Goal: Task Accomplishment & Management: Manage account settings

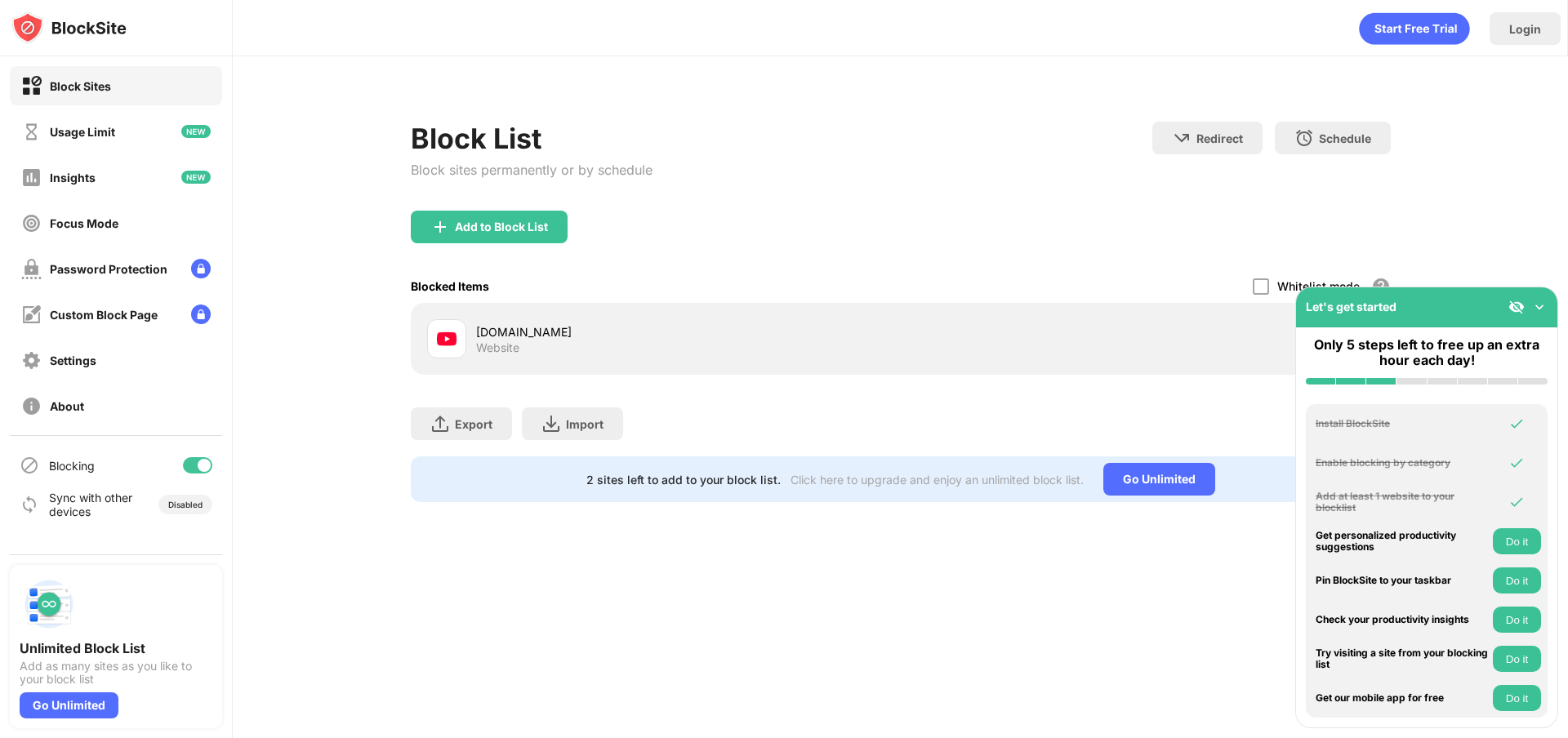
click at [1536, 310] on img at bounding box center [1539, 307] width 17 height 17
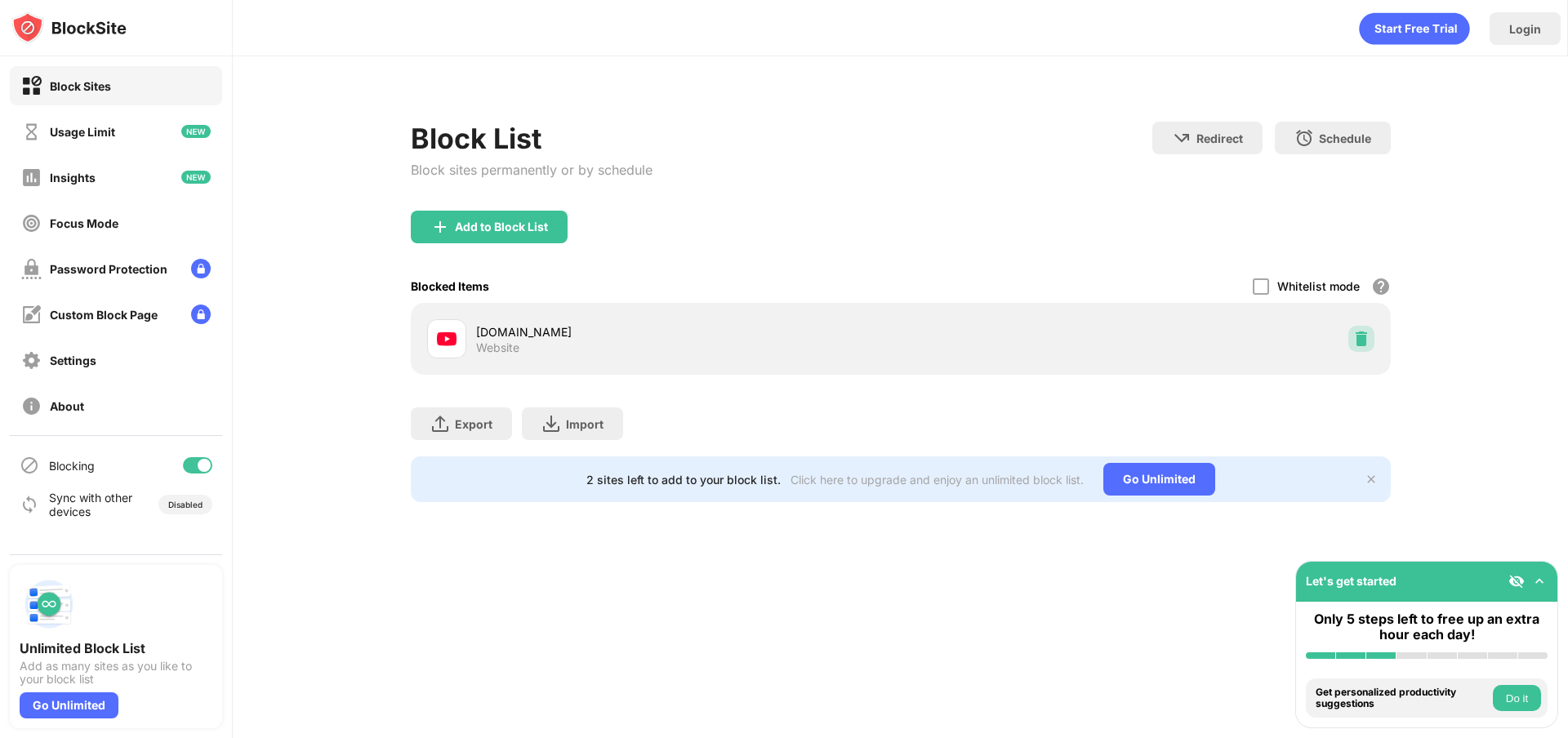
click at [1363, 335] on img at bounding box center [1361, 338] width 17 height 17
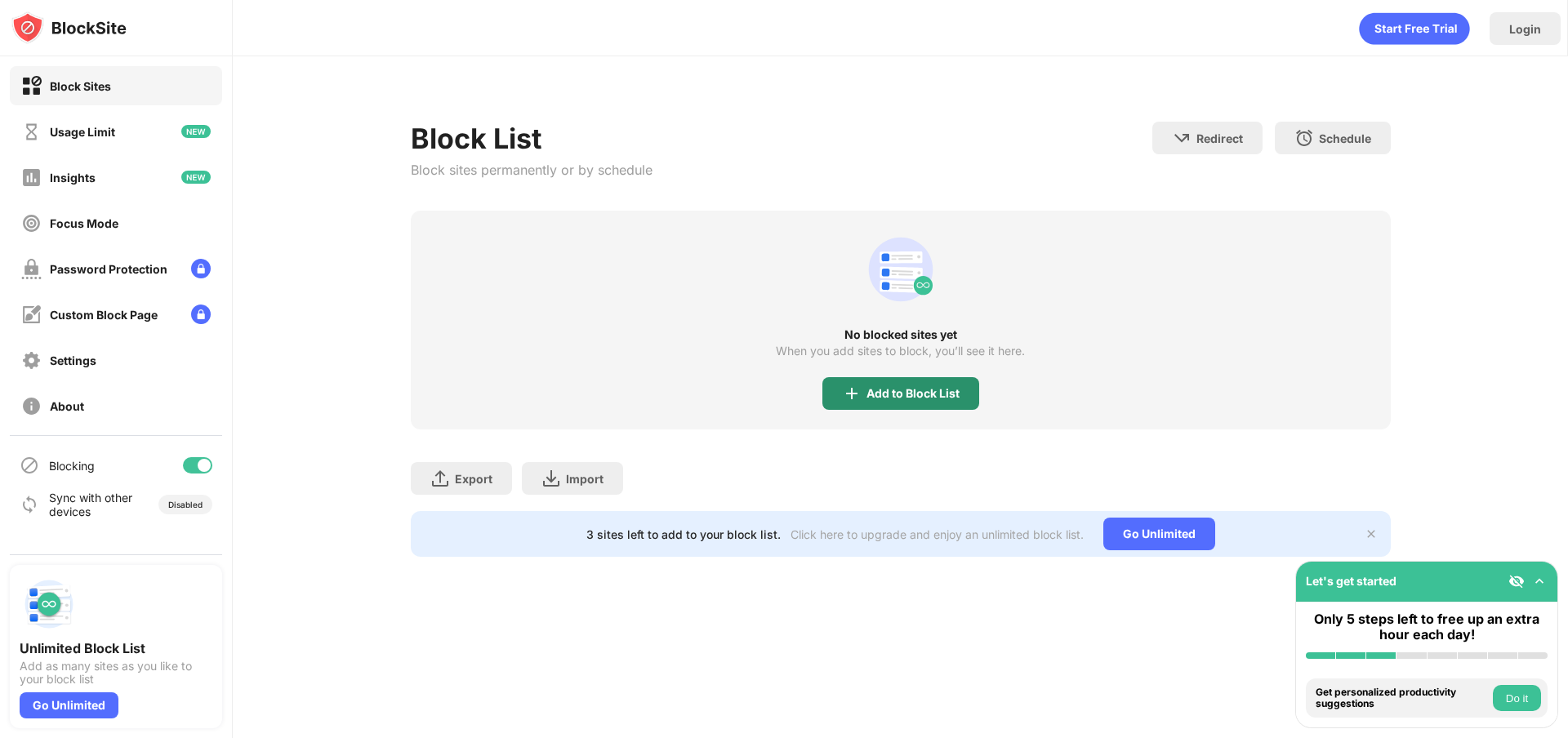
click at [933, 387] on div "Add to Block List" at bounding box center [912, 393] width 93 height 13
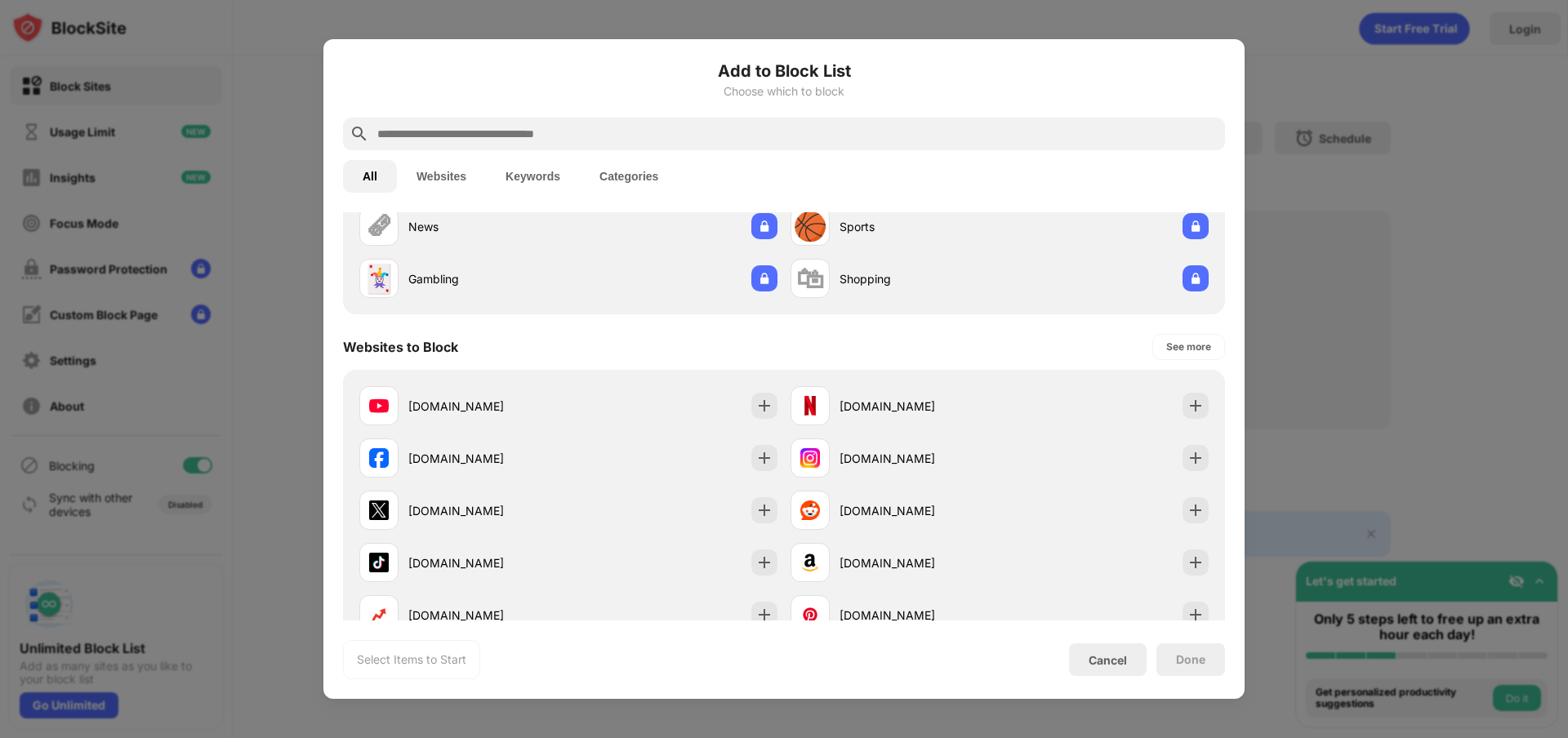
scroll to position [138, 0]
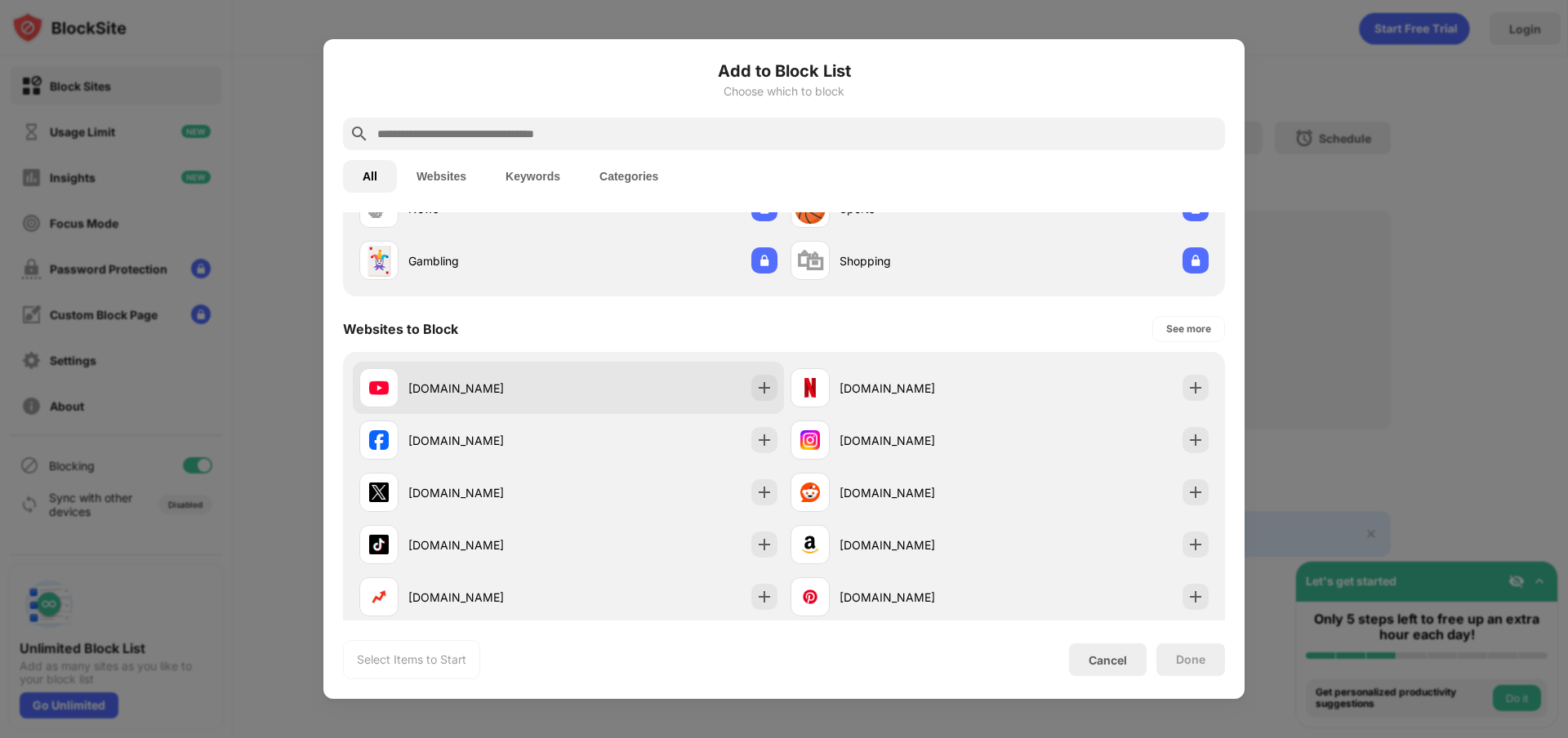
click at [759, 378] on div at bounding box center [764, 388] width 26 height 26
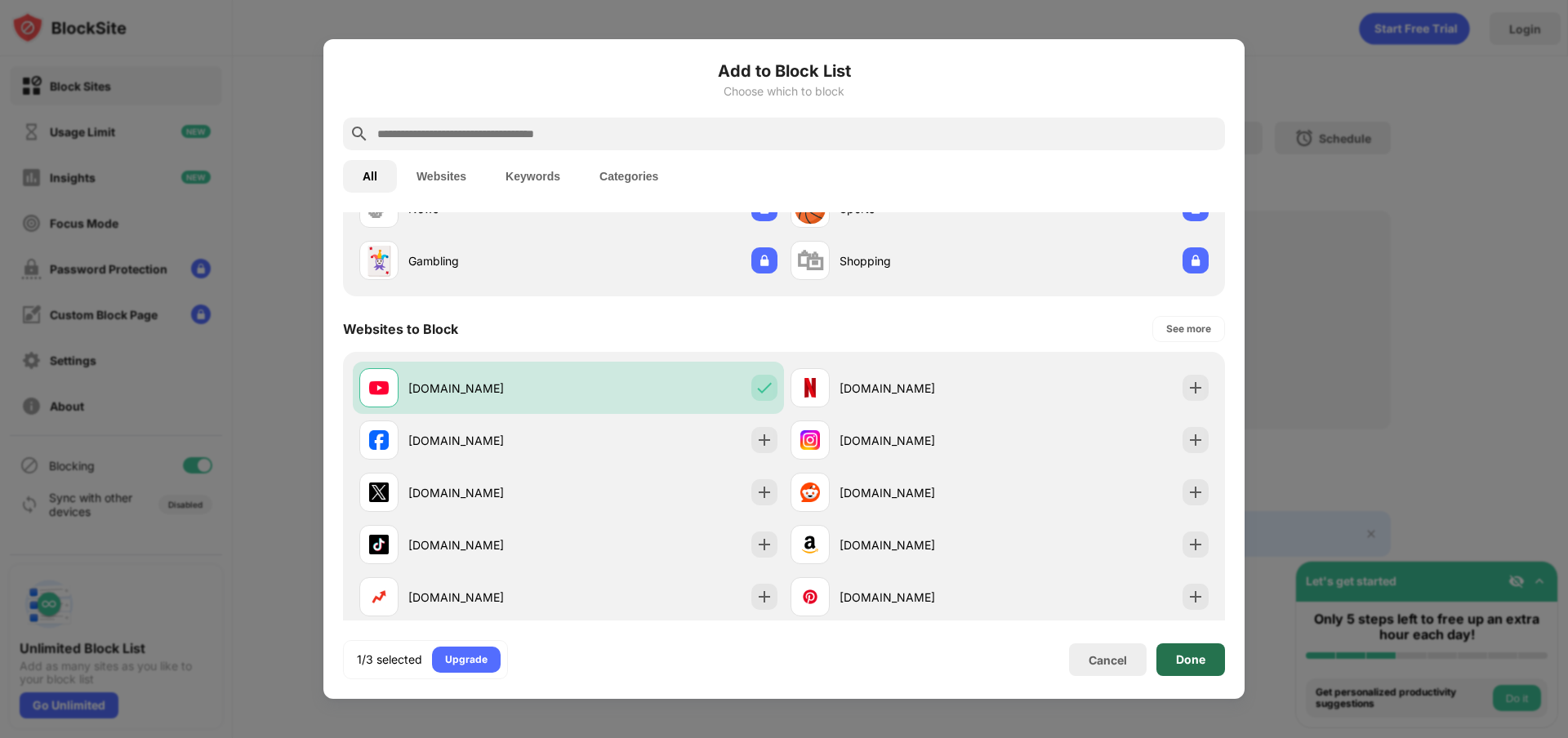
click at [1186, 668] on div "Done" at bounding box center [1190, 659] width 68 height 32
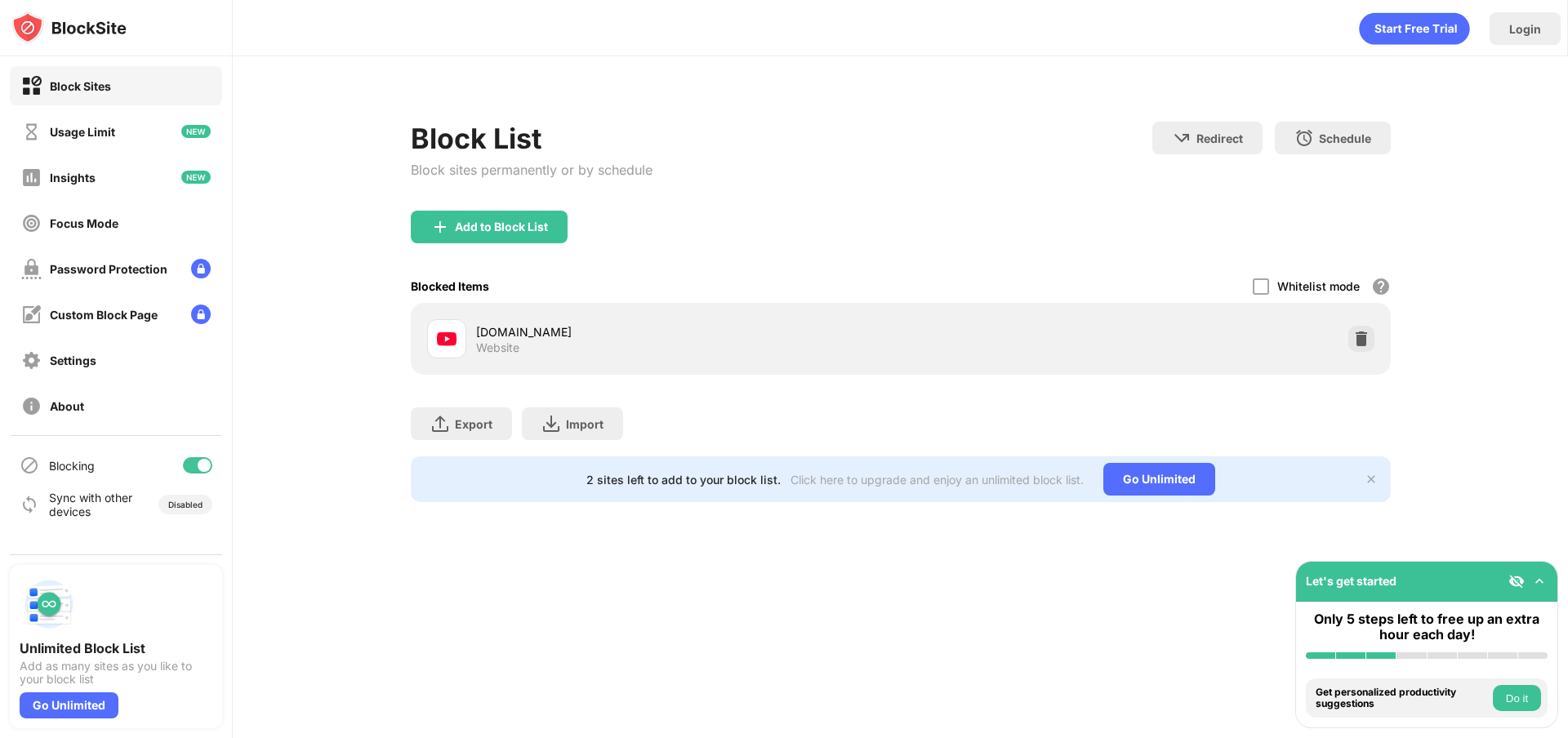
click at [188, 471] on div at bounding box center [198, 465] width 30 height 17
